Goal: Task Accomplishment & Management: Manage account settings

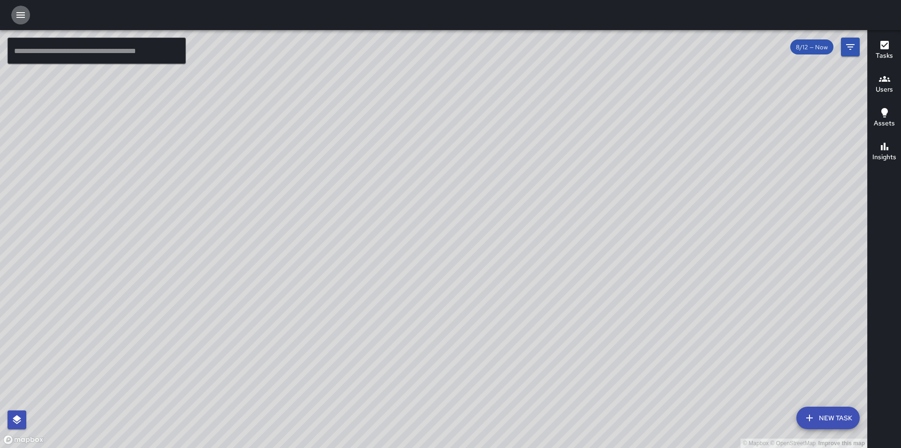
click at [17, 16] on icon "button" at bounding box center [20, 14] width 11 height 11
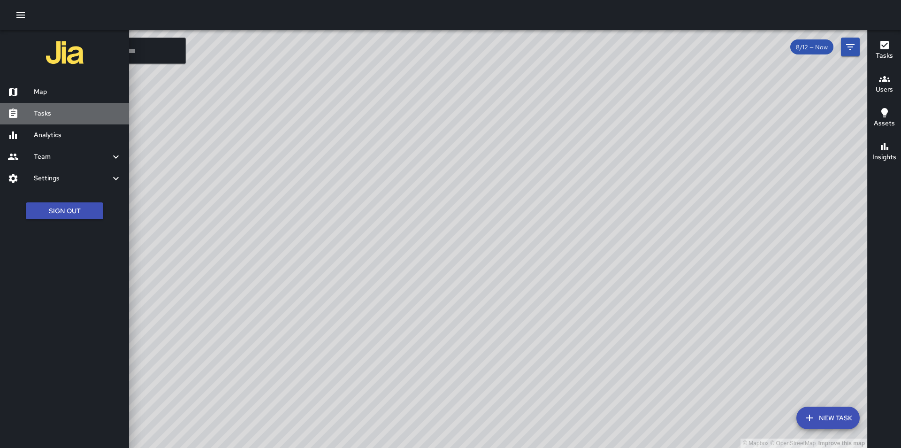
click at [35, 113] on h6 "Tasks" at bounding box center [78, 113] width 88 height 10
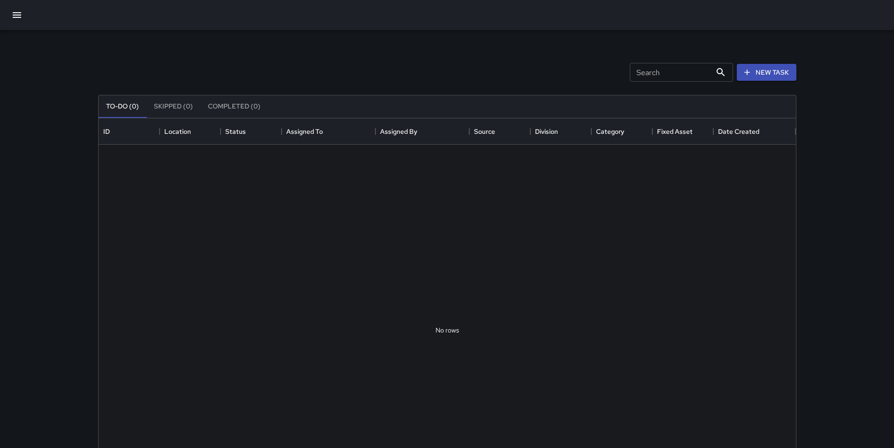
scroll to position [391, 691]
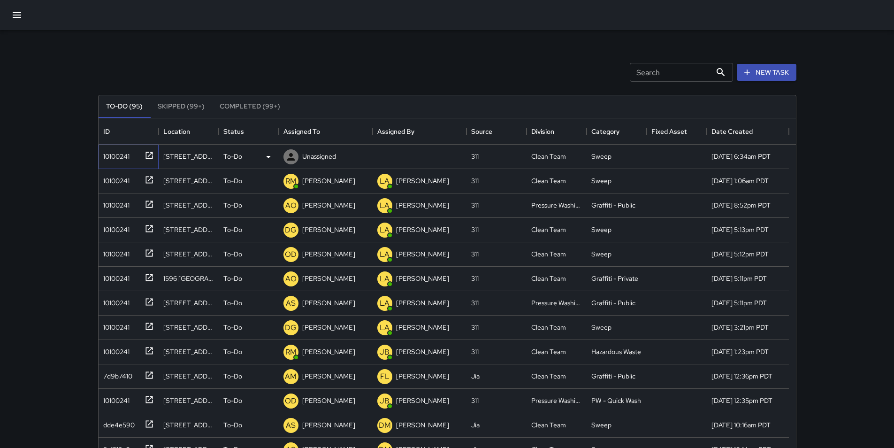
click at [124, 157] on div "10100241" at bounding box center [115, 154] width 30 height 13
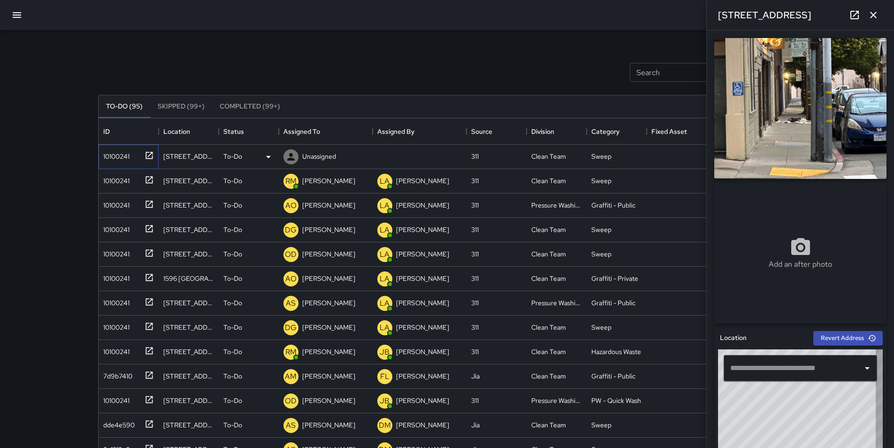
type input "**********"
click at [314, 150] on div "Unassigned" at bounding box center [319, 156] width 38 height 13
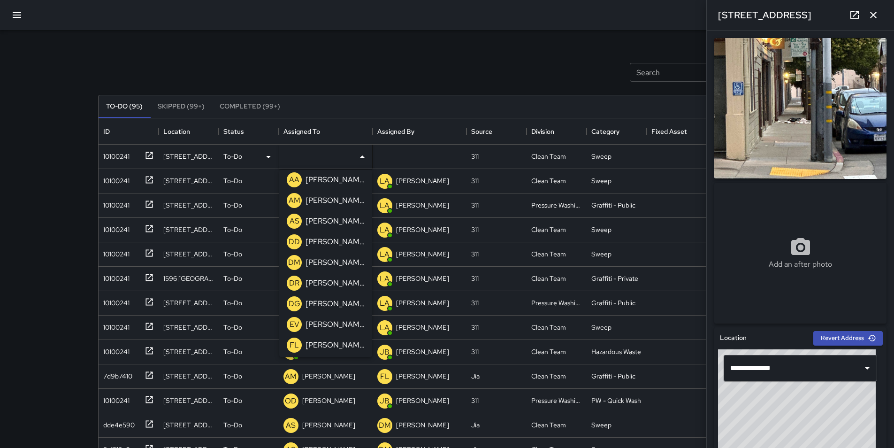
scroll to position [244, 0]
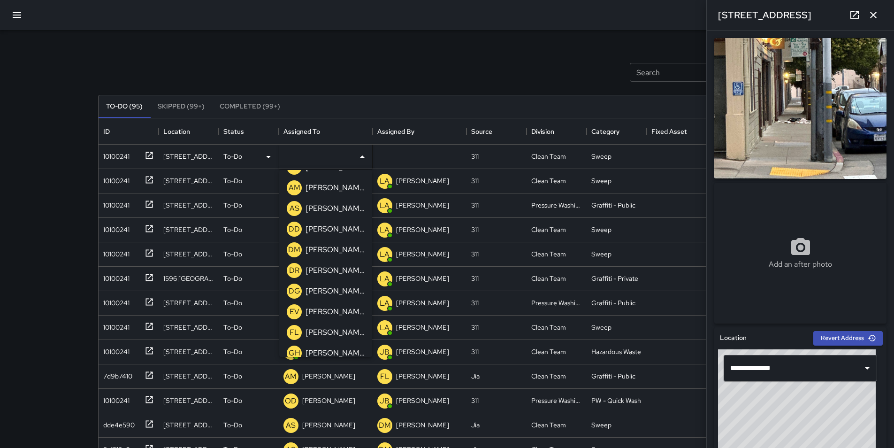
click at [352, 290] on p "Devante Glass" at bounding box center [335, 290] width 59 height 11
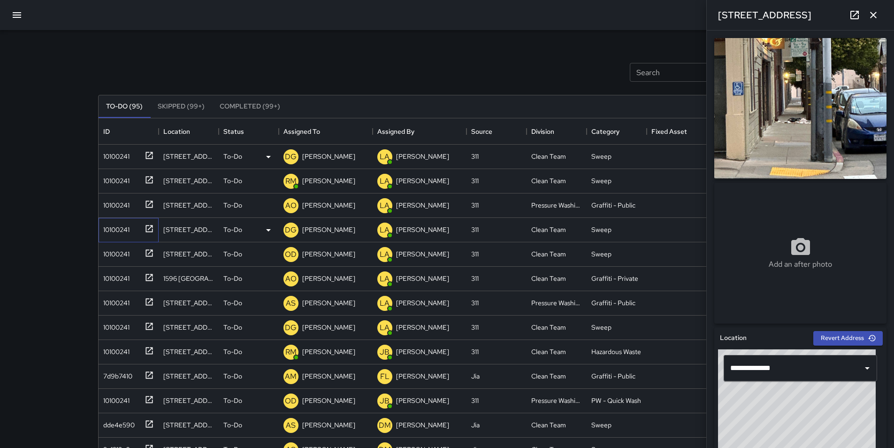
click at [100, 219] on div "10100241" at bounding box center [129, 230] width 60 height 24
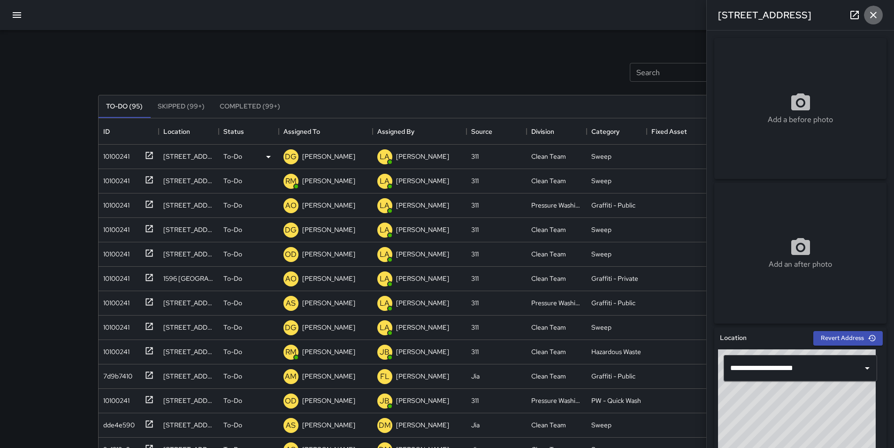
click at [873, 16] on icon "button" at bounding box center [873, 15] width 7 height 7
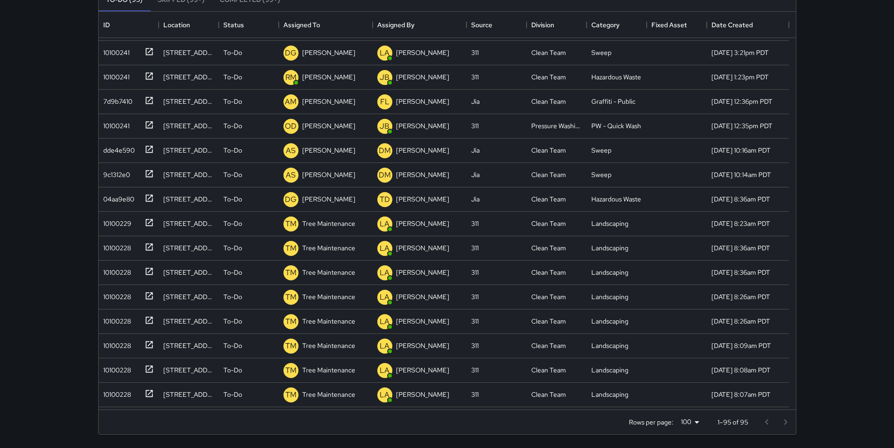
scroll to position [169, 0]
click at [120, 77] on div "10100241" at bounding box center [115, 74] width 30 height 13
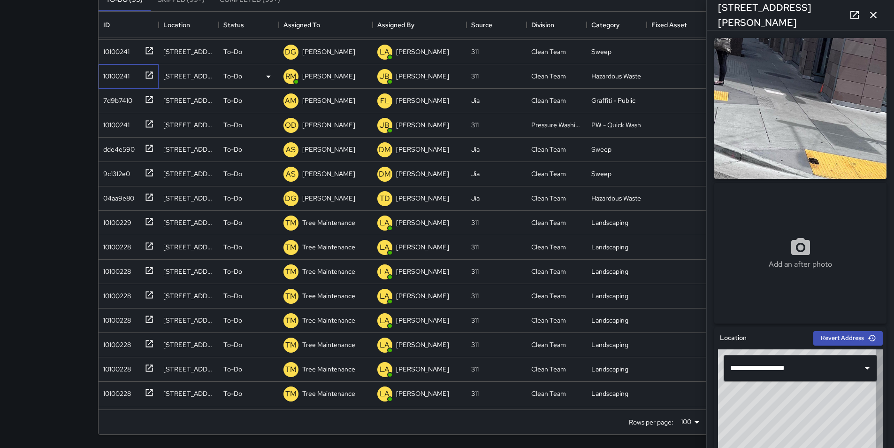
type input "**********"
click at [110, 101] on div "7d9b7410" at bounding box center [116, 98] width 33 height 13
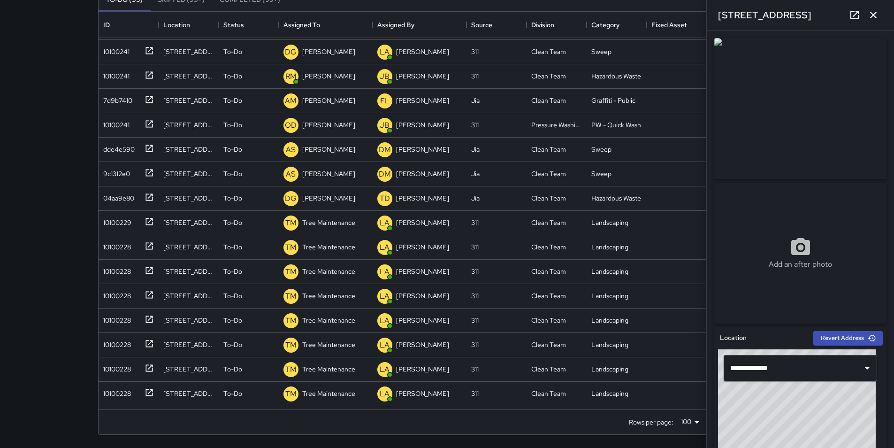
click at [856, 12] on icon at bounding box center [854, 14] width 11 height 11
click at [304, 100] on p "[PERSON_NAME]" at bounding box center [328, 100] width 53 height 9
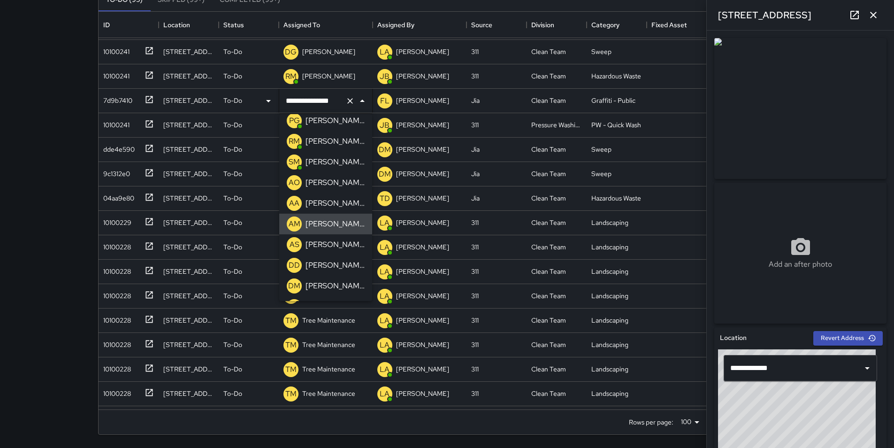
scroll to position [161, 0]
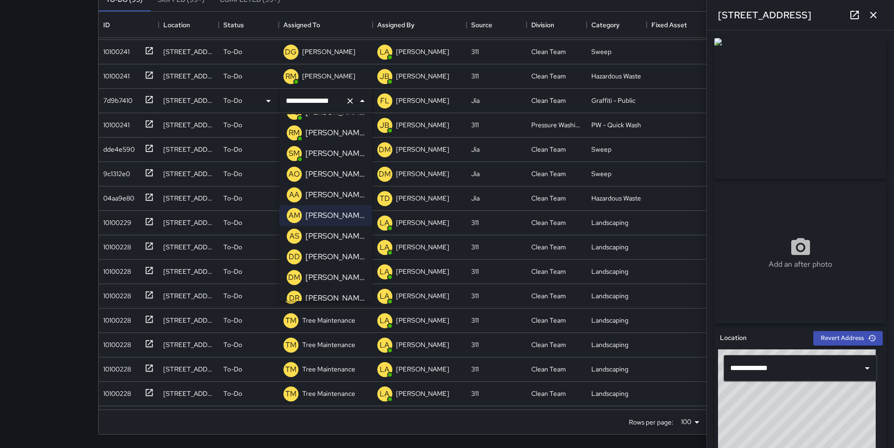
click at [348, 238] on p "Alfredo Salinas" at bounding box center [335, 235] width 59 height 11
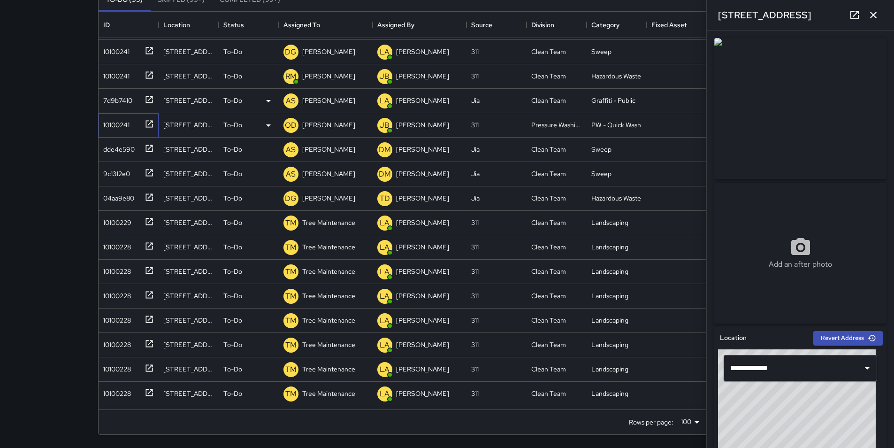
click at [121, 124] on div "10100241" at bounding box center [115, 122] width 30 height 13
type input "**********"
click at [127, 146] on div "dde4e590" at bounding box center [117, 147] width 35 height 13
click at [123, 175] on div "9c1312e0" at bounding box center [115, 171] width 31 height 13
type input "**********"
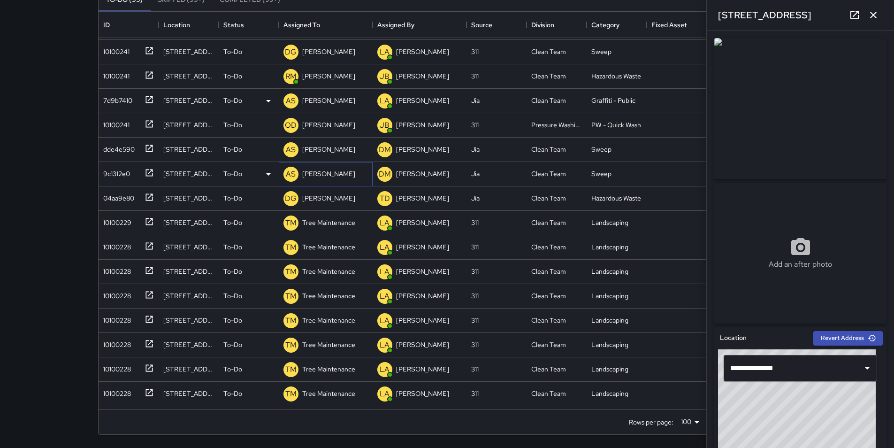
click at [323, 173] on p "Alfredo Salinas" at bounding box center [328, 173] width 53 height 9
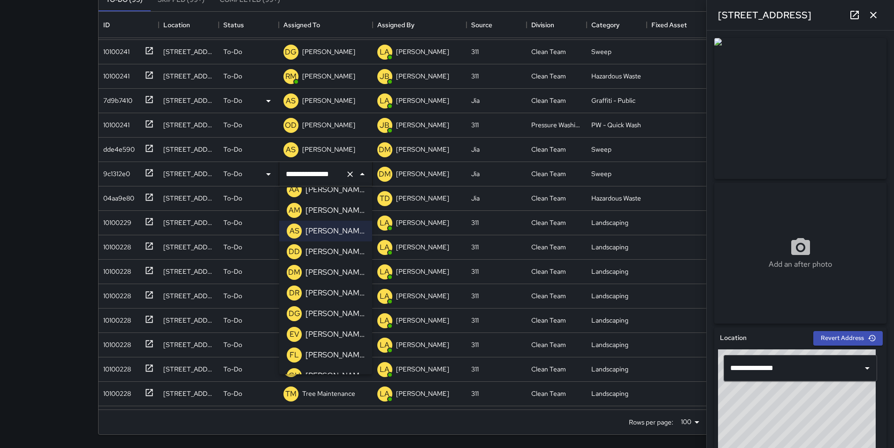
scroll to position [256, 0]
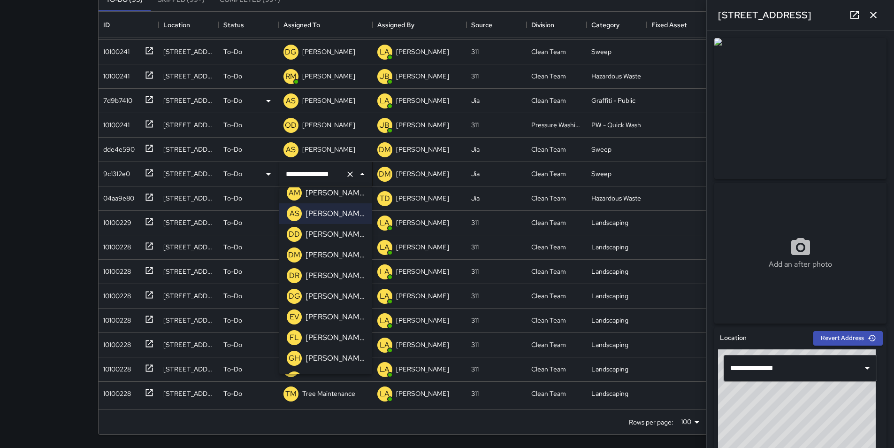
click at [343, 294] on p "Devante Glass" at bounding box center [335, 296] width 59 height 11
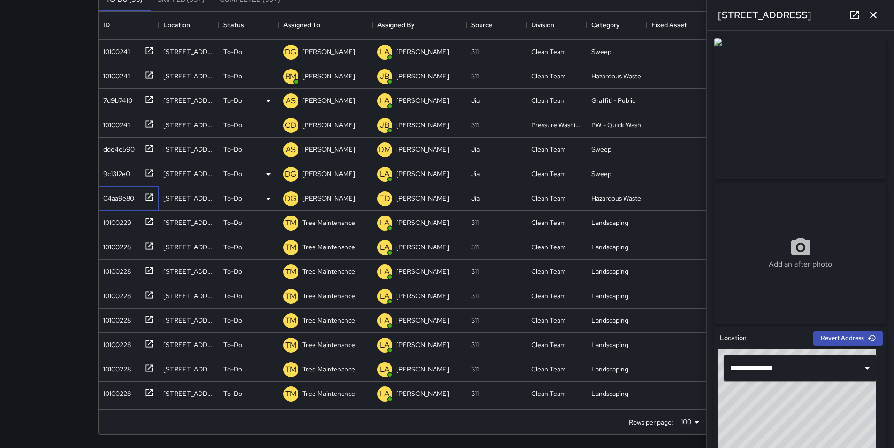
click at [106, 194] on div "04aa9e80" at bounding box center [117, 196] width 35 height 13
type input "**********"
click at [316, 197] on p "Devante Glass" at bounding box center [328, 197] width 53 height 9
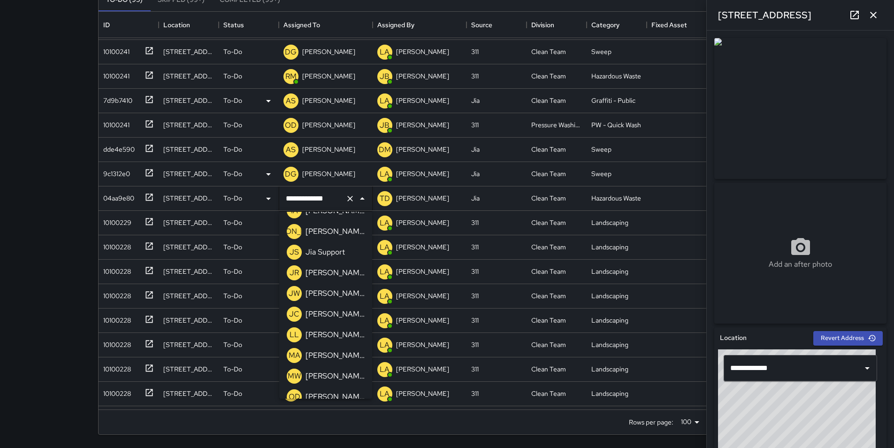
scroll to position [495, 0]
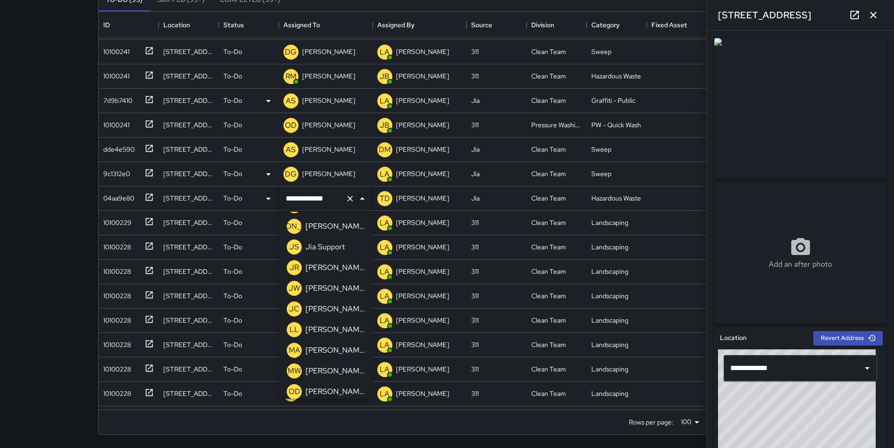
click at [337, 333] on p "Ledis Lainez" at bounding box center [335, 329] width 59 height 11
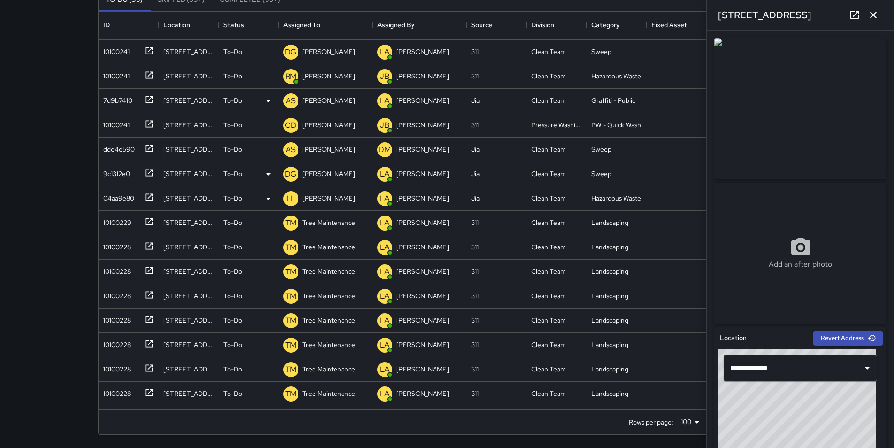
click at [877, 10] on icon "button" at bounding box center [873, 14] width 11 height 11
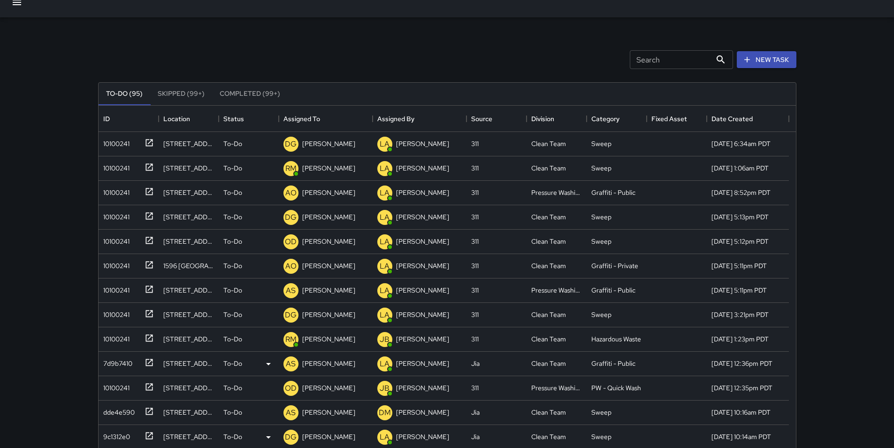
scroll to position [0, 0]
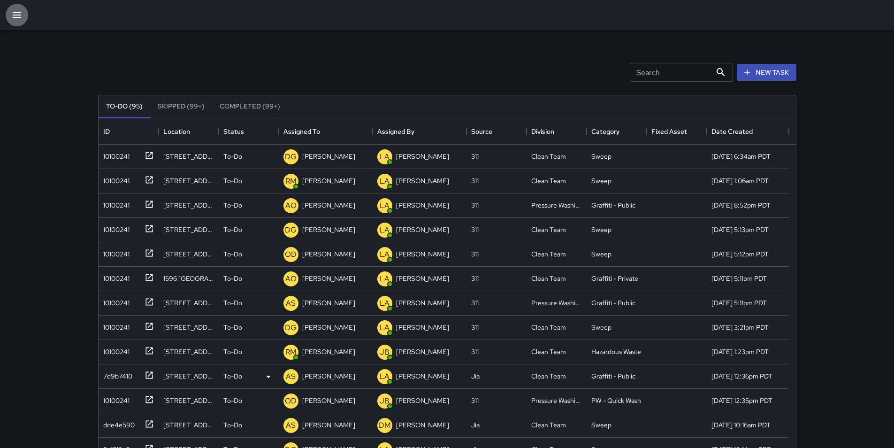
click at [21, 16] on icon "button" at bounding box center [16, 14] width 11 height 11
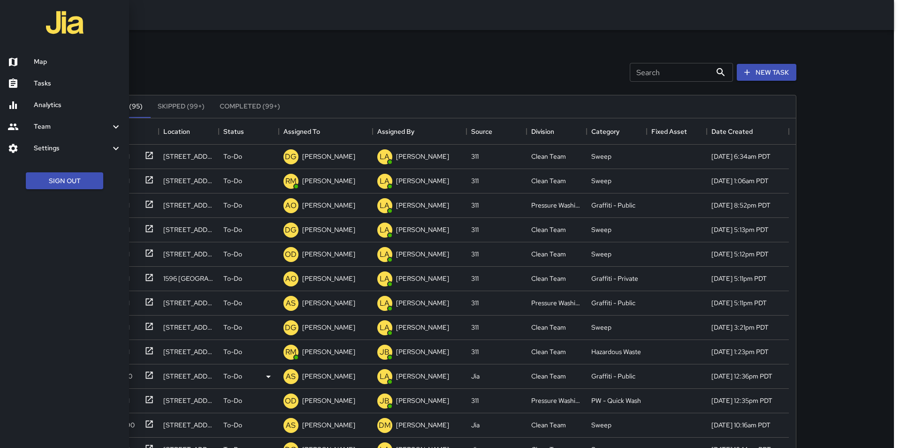
click at [55, 131] on h6 "Team" at bounding box center [72, 127] width 77 height 10
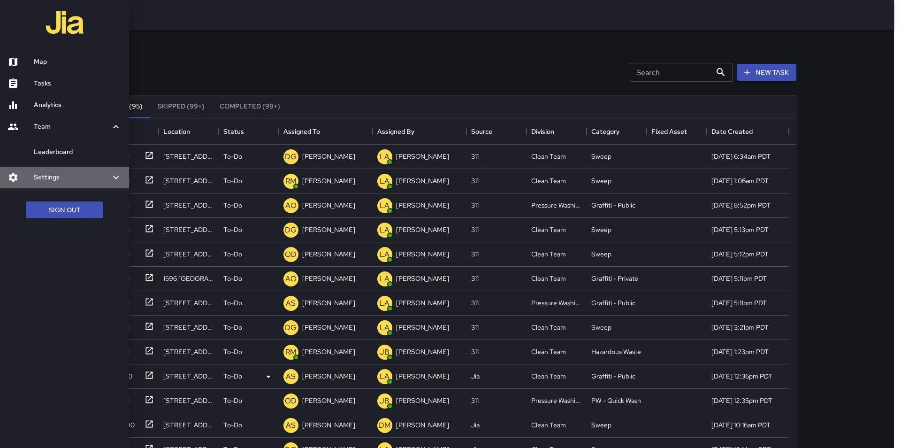
click at [72, 176] on h6 "Settings" at bounding box center [72, 177] width 77 height 10
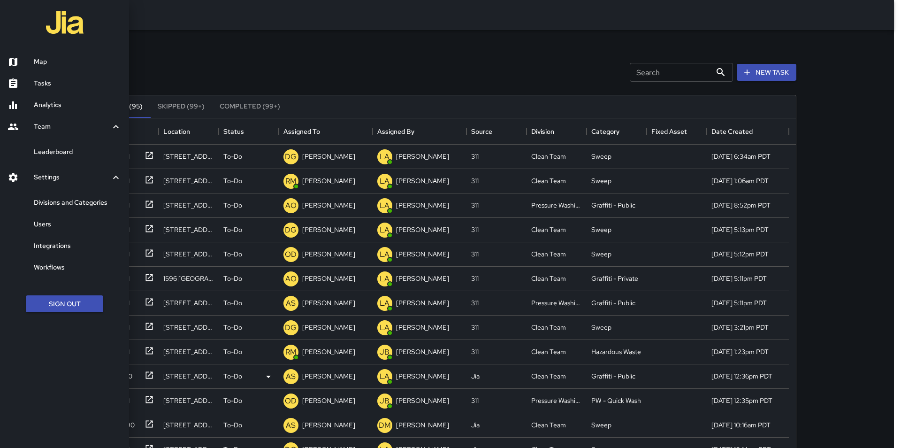
click at [69, 222] on h6 "Users" at bounding box center [78, 224] width 88 height 10
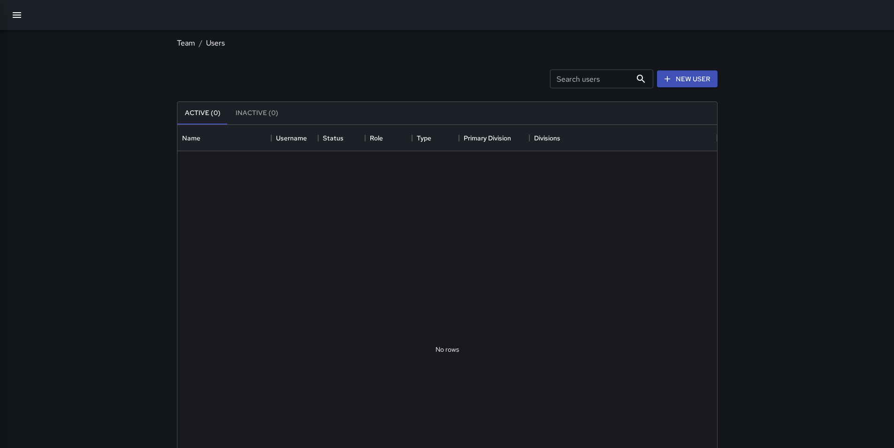
scroll to position [415, 533]
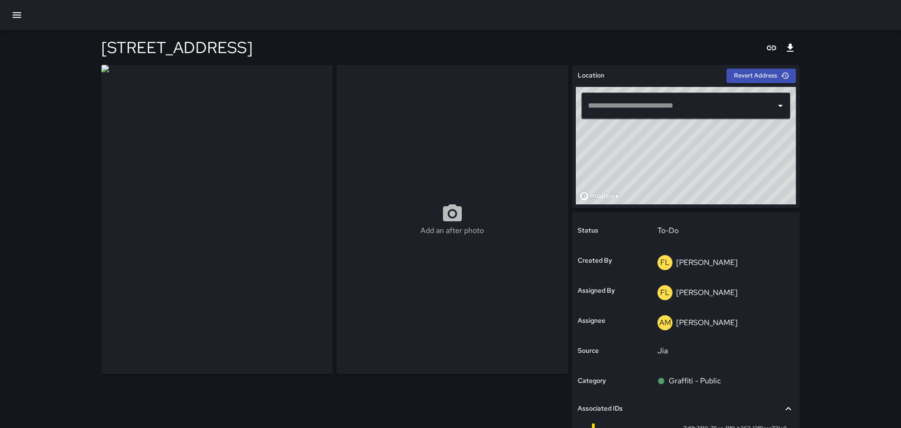
type input "**********"
